Goal: Transaction & Acquisition: Purchase product/service

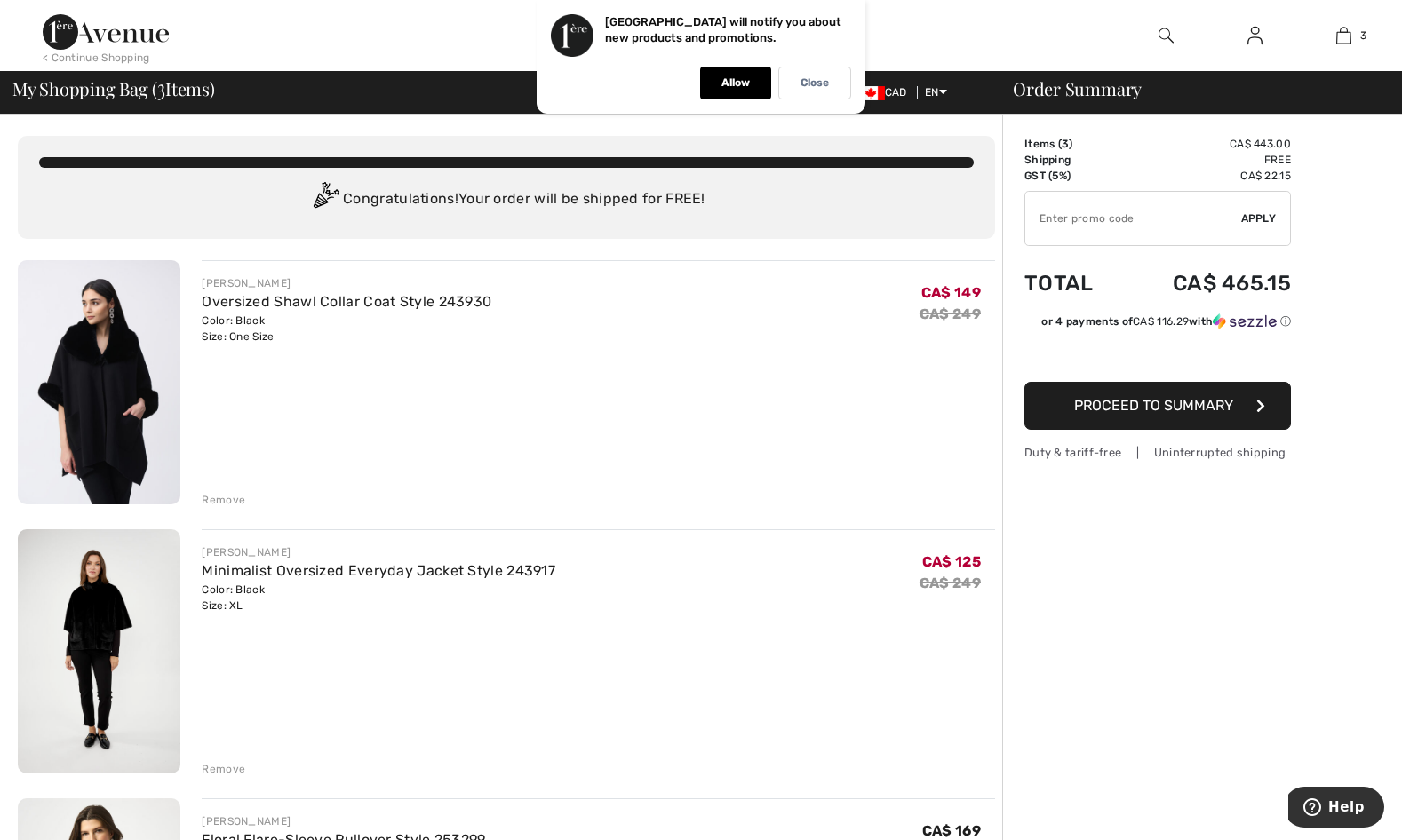
click at [1159, 218] on input "TEXT" at bounding box center [1133, 218] width 215 height 54
type input "EXTRA20"
click at [1247, 220] on span "Apply" at bounding box center [1259, 218] width 36 height 16
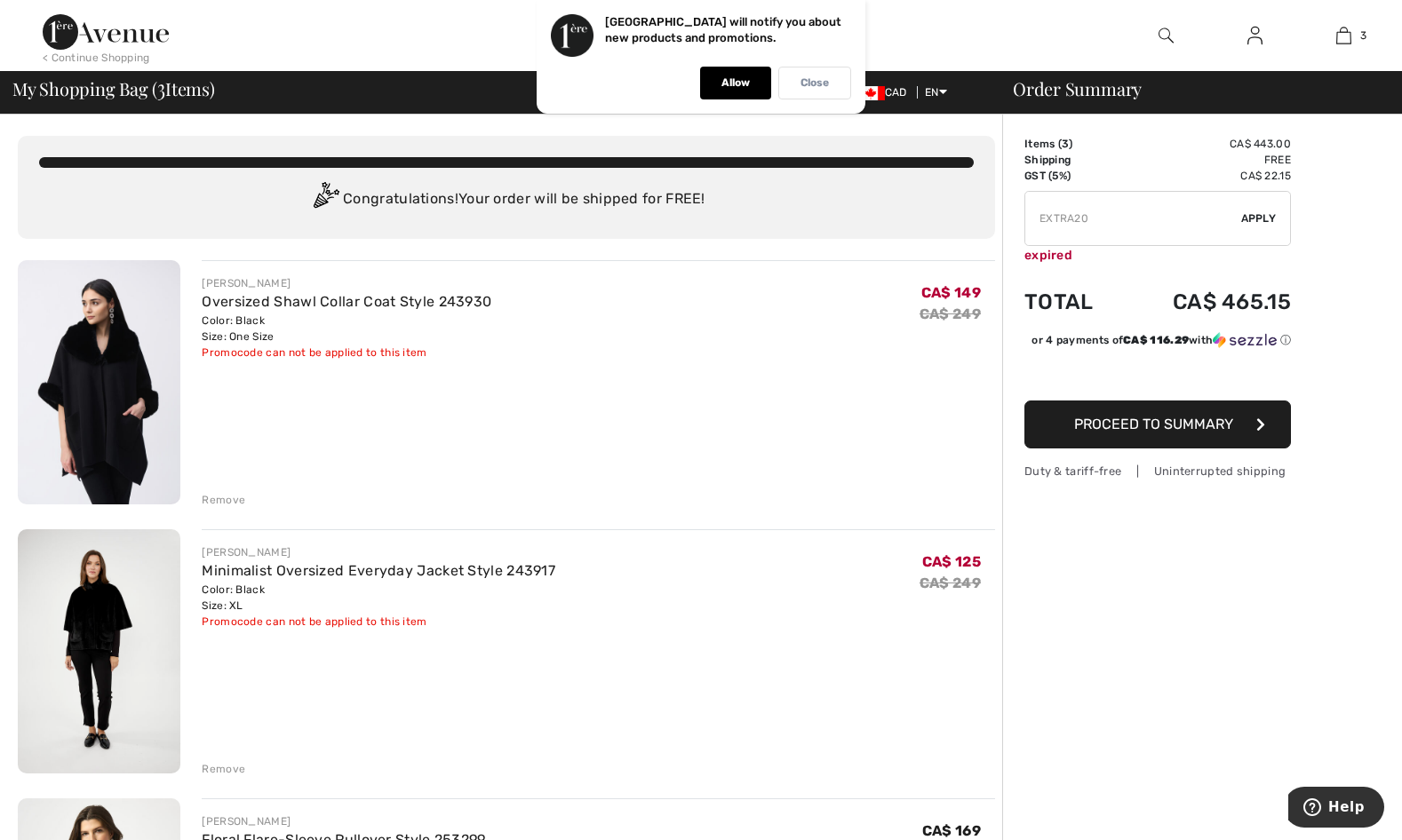
click at [837, 87] on div "Close" at bounding box center [814, 83] width 72 height 33
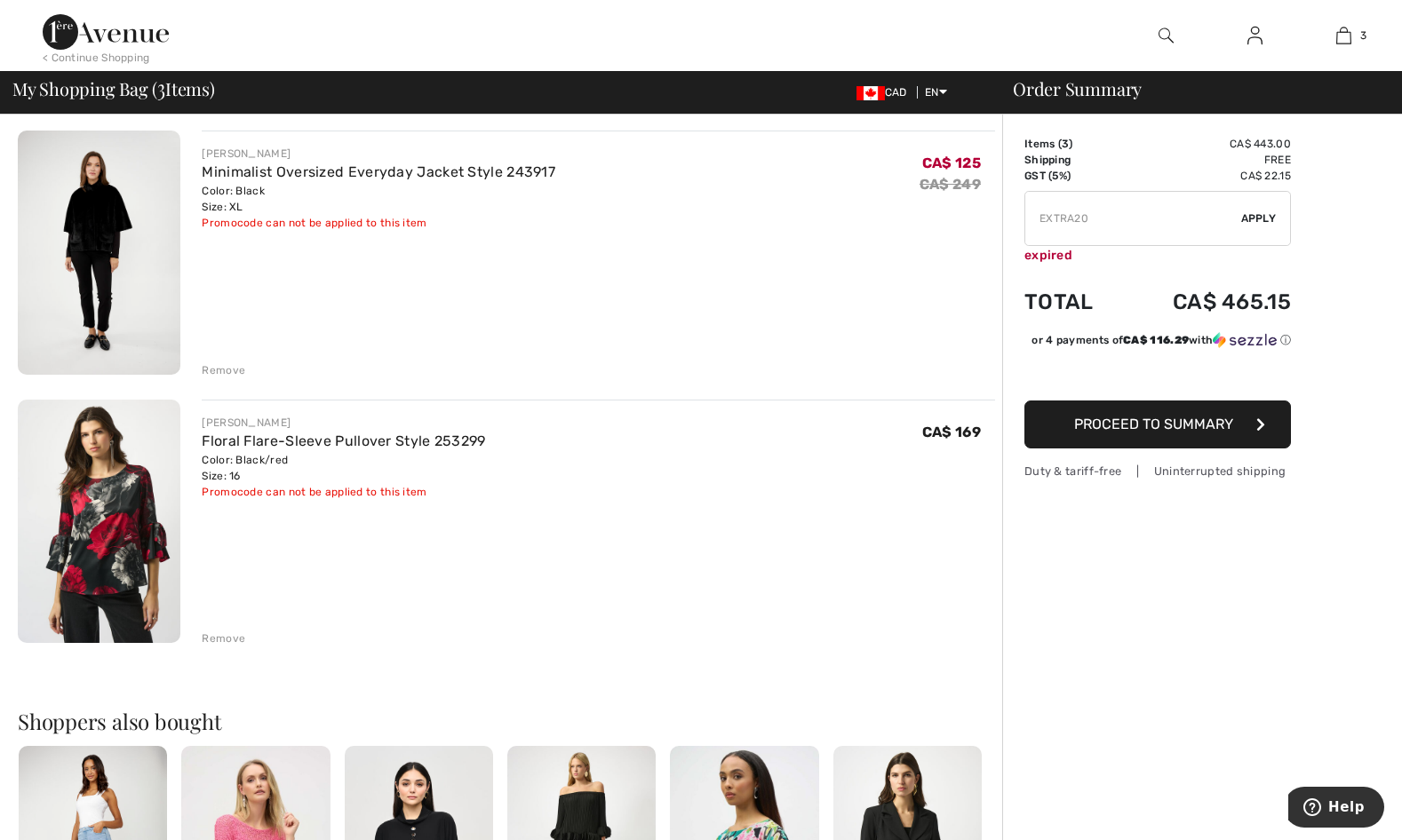
scroll to position [356, 0]
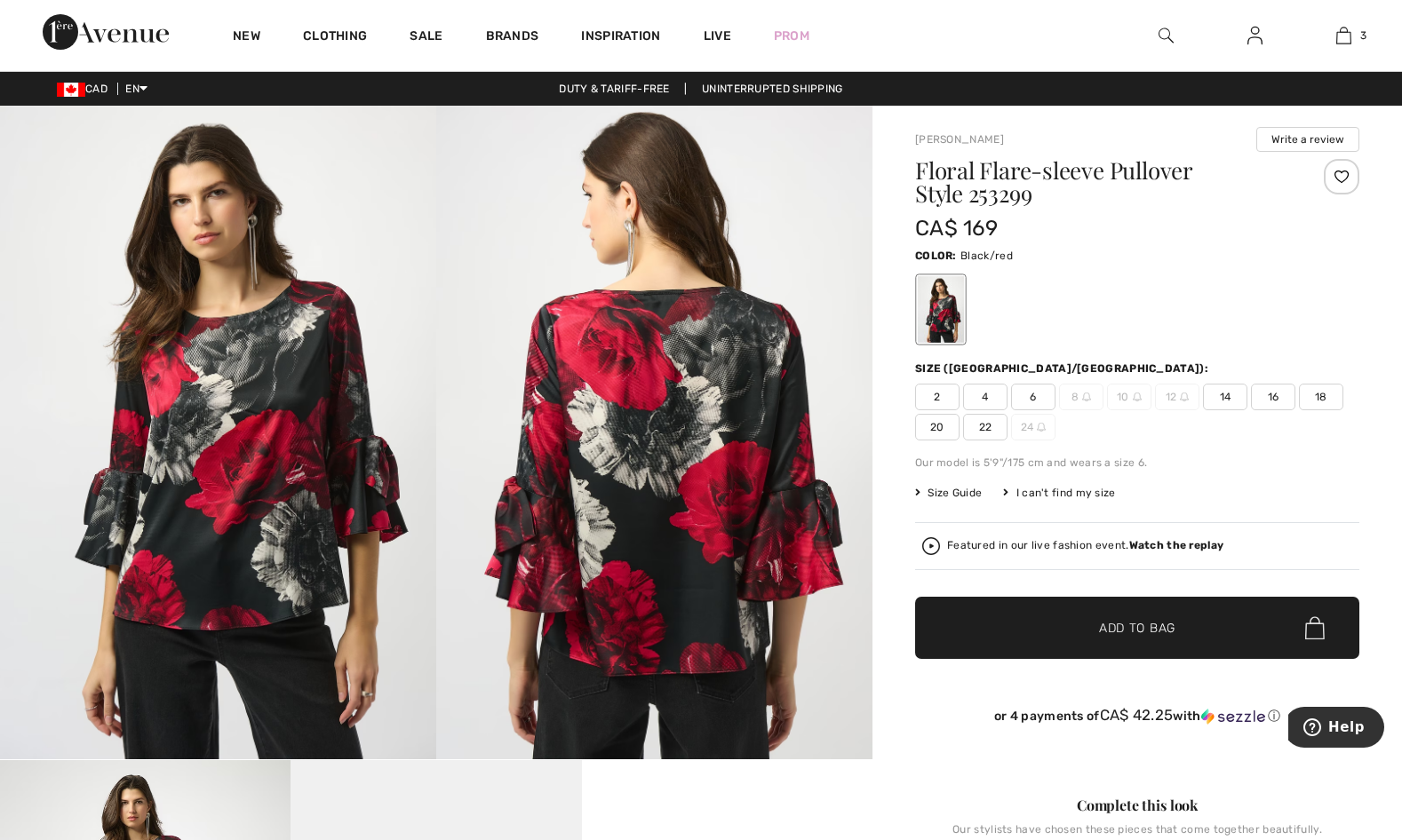
click at [701, 398] on img at bounding box center [655, 432] width 437 height 654
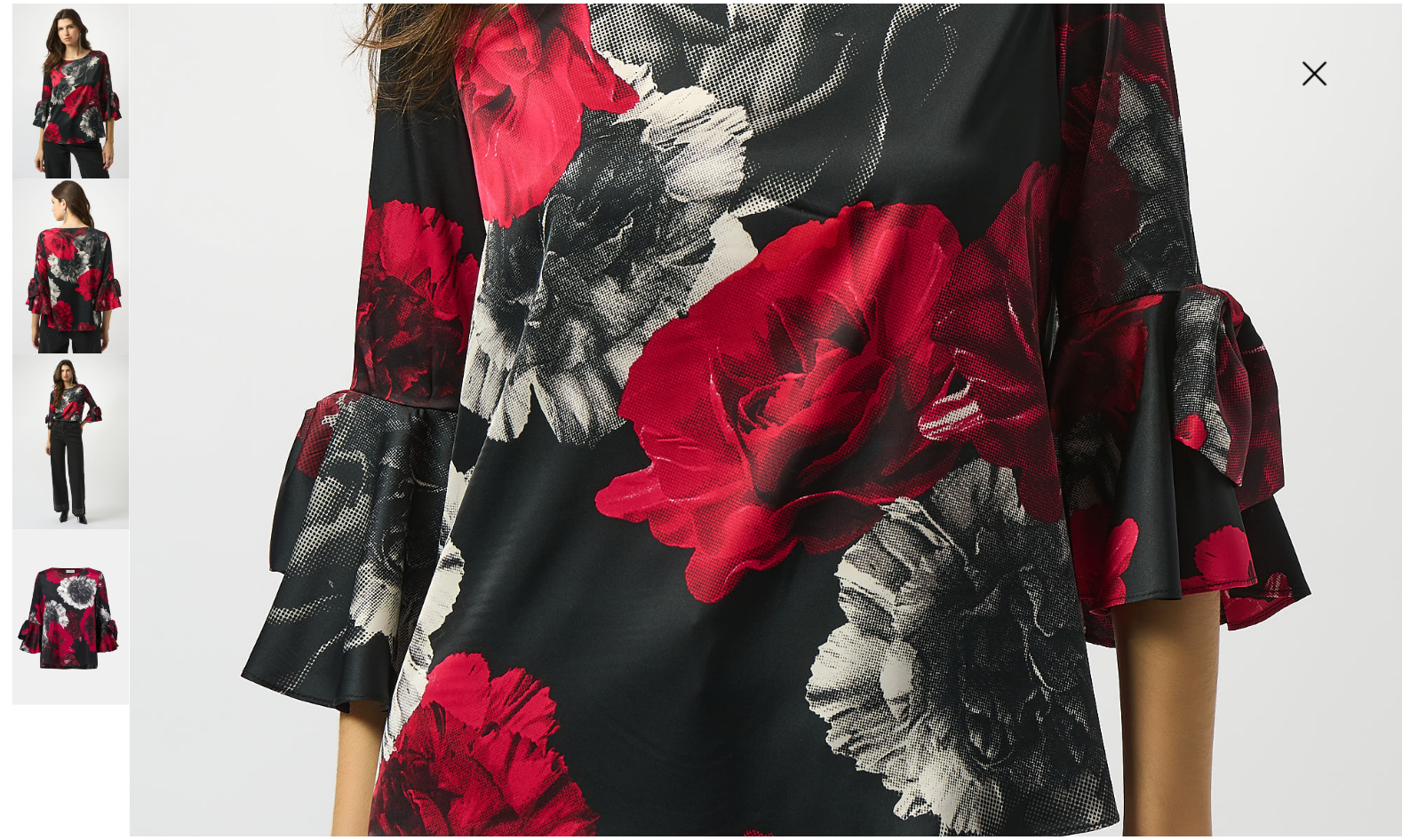
scroll to position [888, 0]
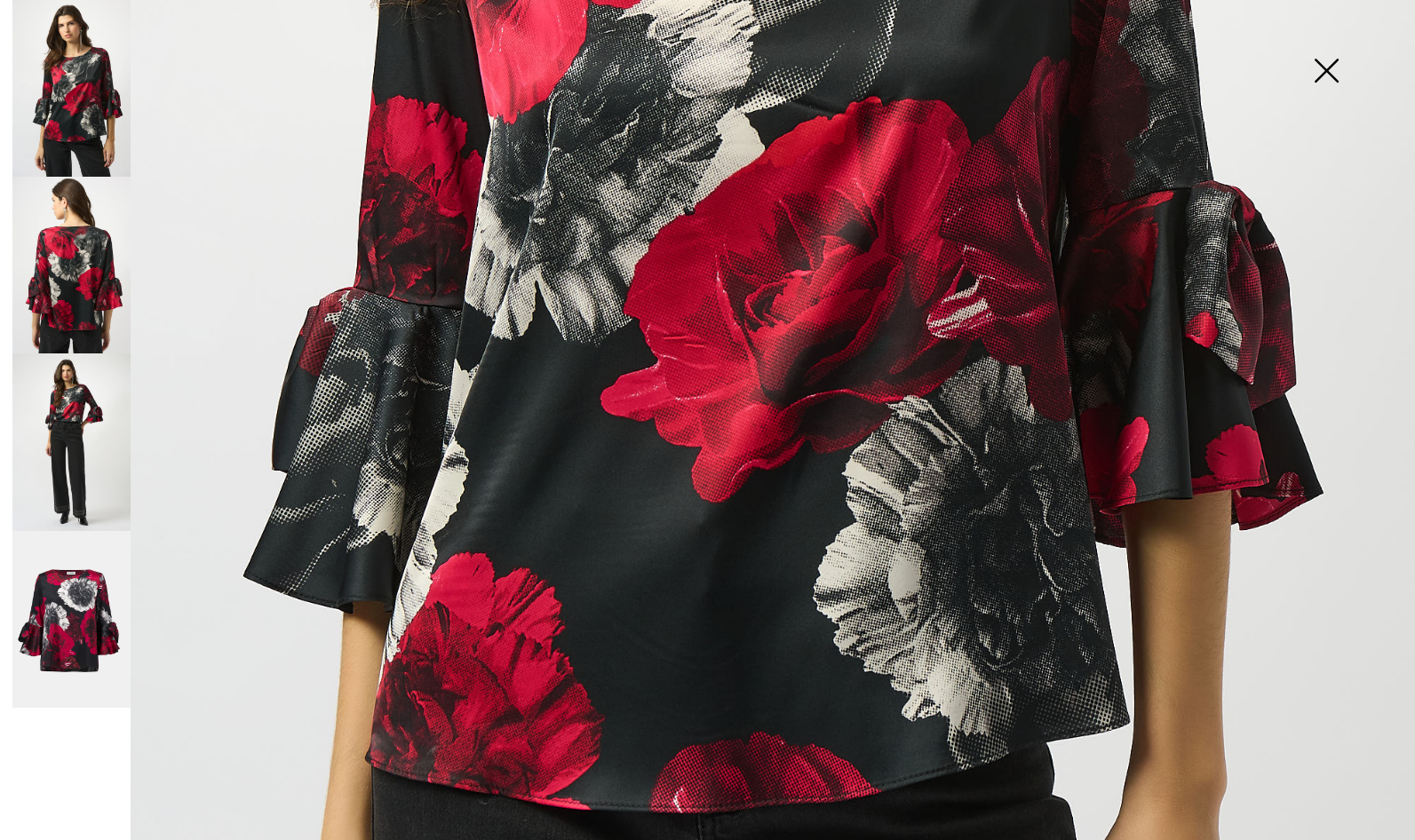
click at [1328, 71] on img at bounding box center [1327, 71] width 88 height 91
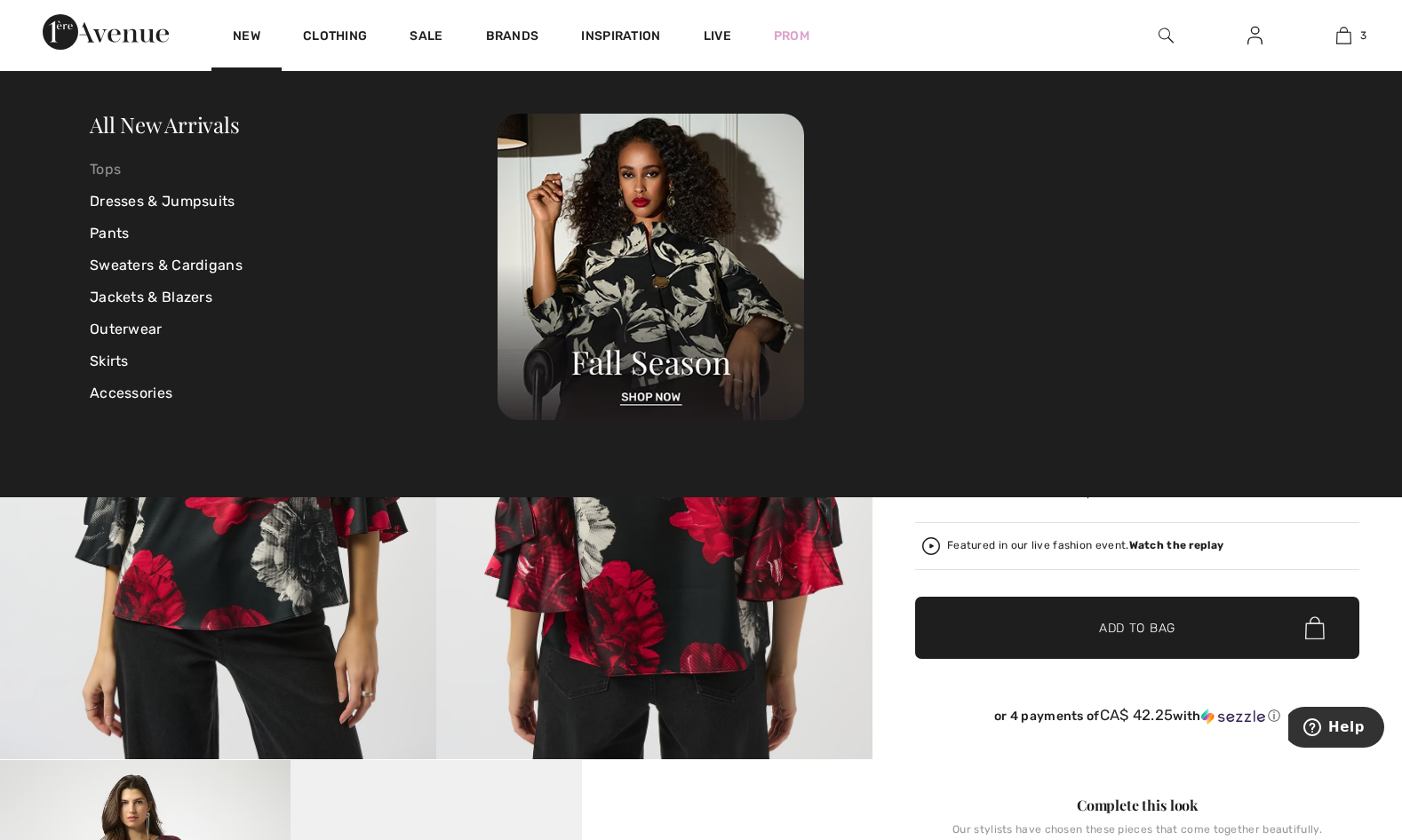
click at [104, 172] on link "Tops" at bounding box center [293, 169] width 407 height 32
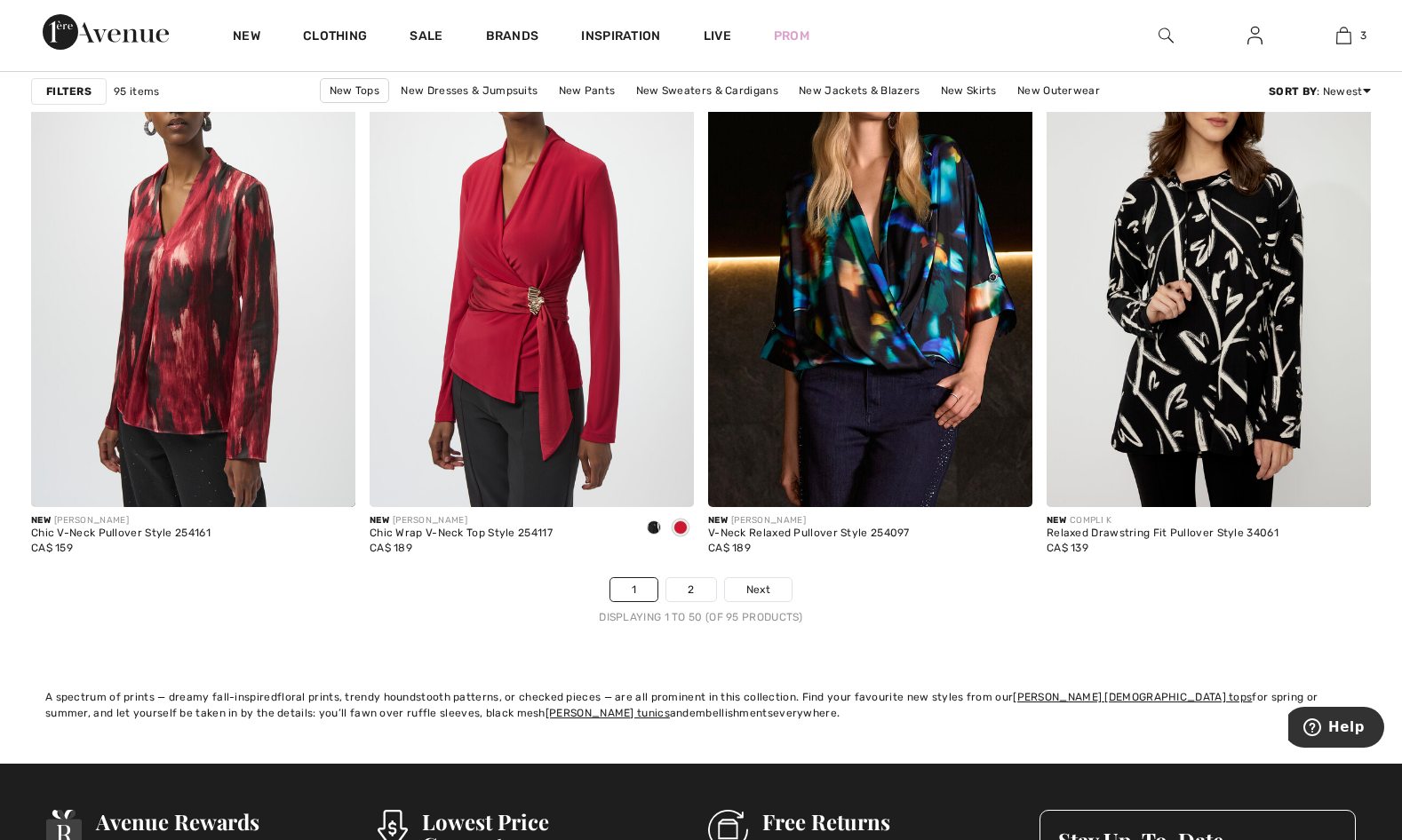
scroll to position [8529, 0]
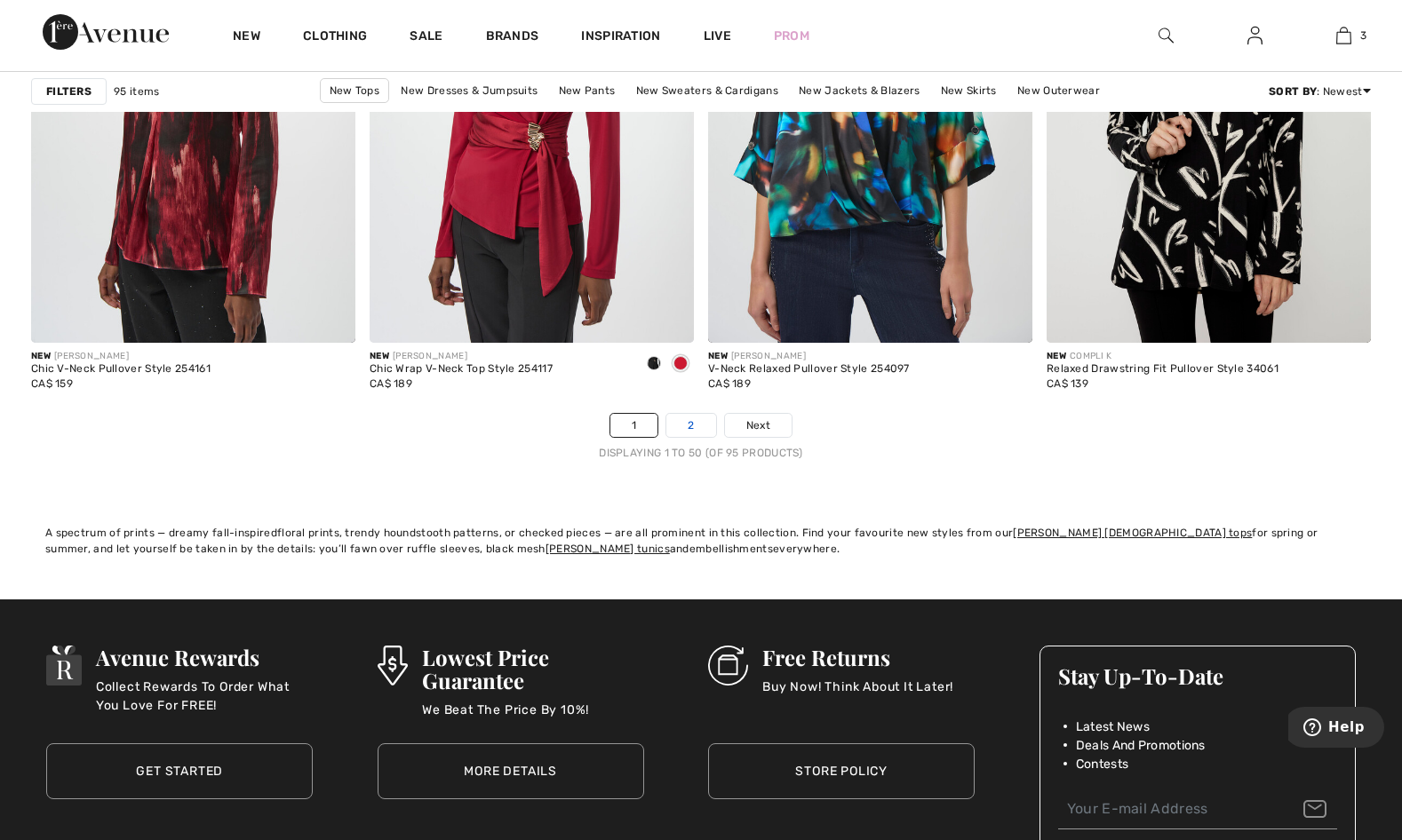
click at [689, 423] on link "2" at bounding box center [691, 425] width 49 height 24
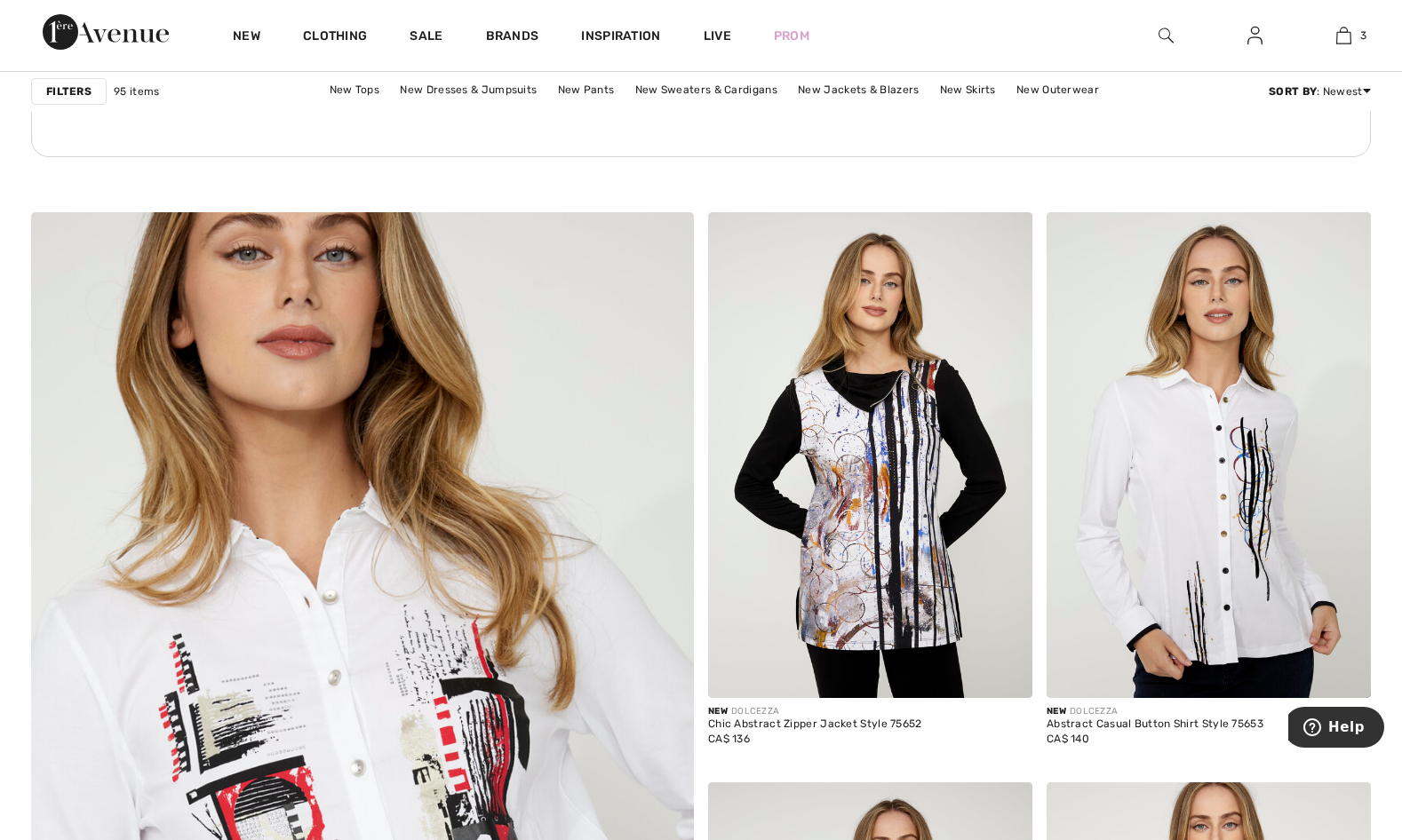
scroll to position [4531, 0]
